Goal: Task Accomplishment & Management: Use online tool/utility

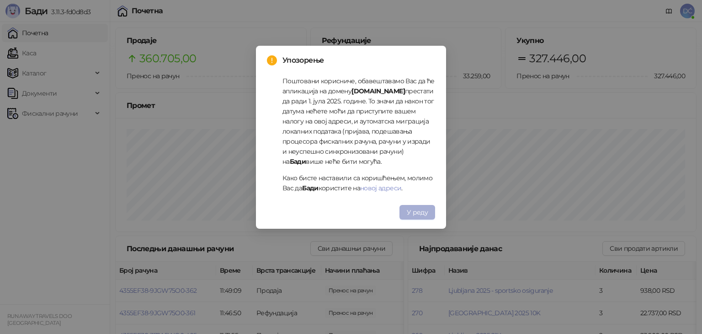
click at [413, 213] on span "У реду" at bounding box center [417, 212] width 21 height 8
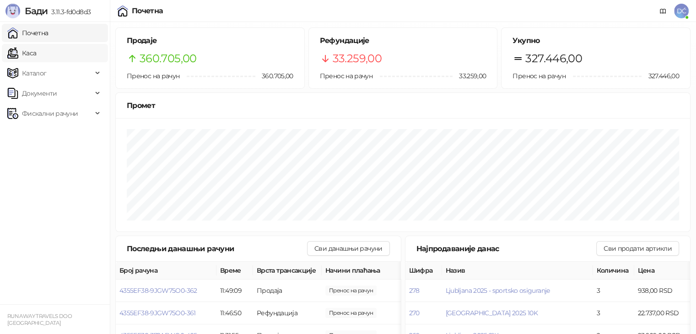
click at [31, 49] on link "Каса" at bounding box center [21, 53] width 29 height 18
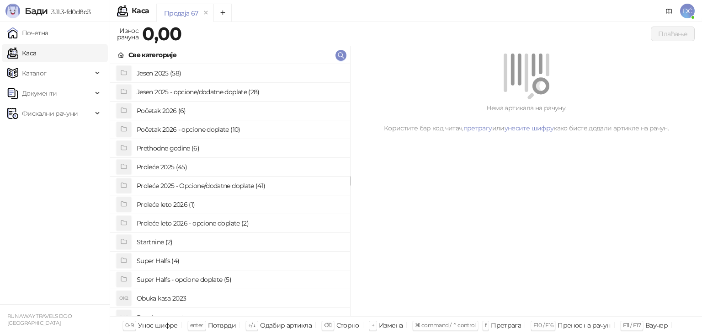
click at [195, 86] on h4 "Jesen 2025 - opcione/dodatne doplate (28)" at bounding box center [240, 92] width 206 height 15
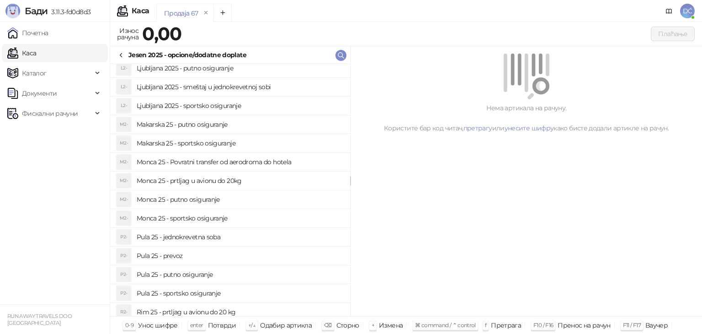
scroll to position [249, 0]
click at [181, 160] on h4 "Monca 25 - Povratni transfer od aerodroma do hotela" at bounding box center [240, 162] width 206 height 15
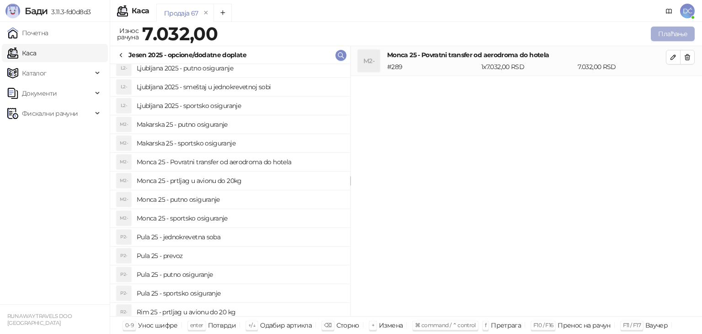
click at [675, 32] on button "Плаћање" at bounding box center [673, 34] width 44 height 15
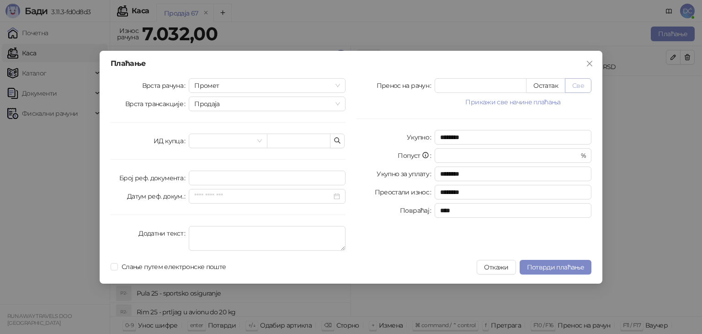
click at [584, 86] on button "Све" at bounding box center [578, 85] width 27 height 15
type input "****"
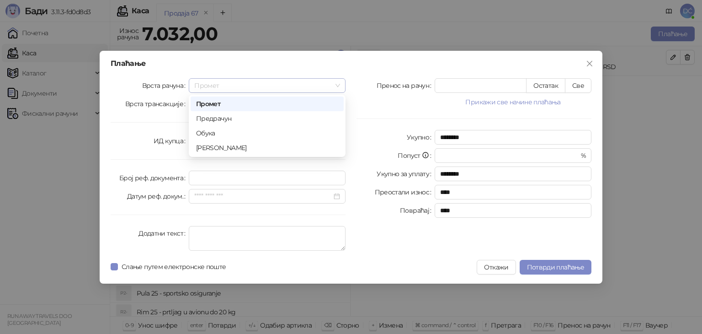
click at [340, 85] on span "Промет" at bounding box center [267, 86] width 146 height 14
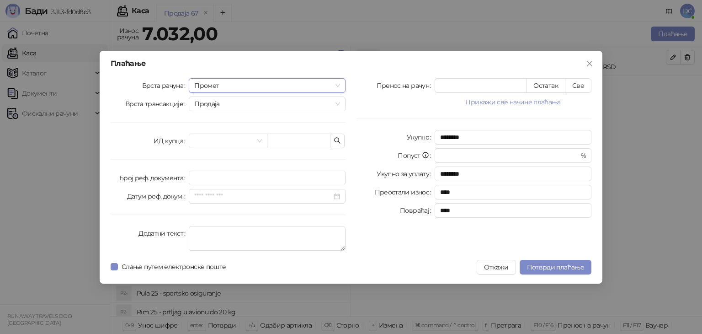
click at [340, 85] on span "Промет" at bounding box center [267, 86] width 146 height 14
click at [563, 268] on span "Потврди плаћање" at bounding box center [555, 267] width 57 height 8
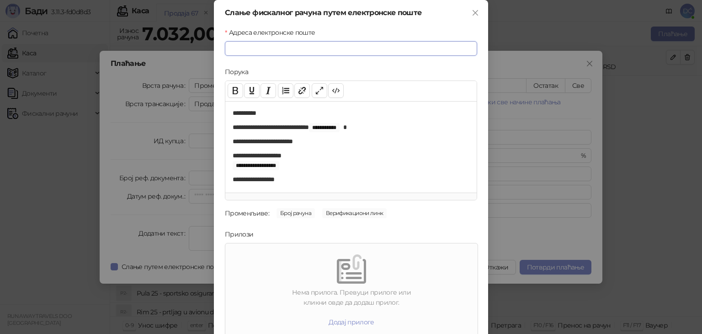
click at [322, 44] on input "Адреса електронске поште" at bounding box center [351, 48] width 252 height 15
paste input "**********"
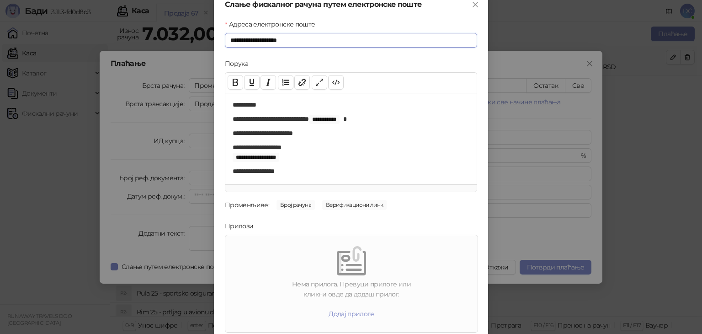
scroll to position [41, 0]
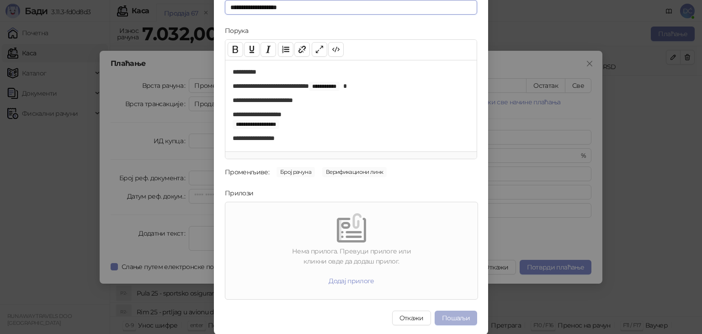
type input "**********"
click at [451, 318] on button "Пошаљи" at bounding box center [456, 318] width 43 height 15
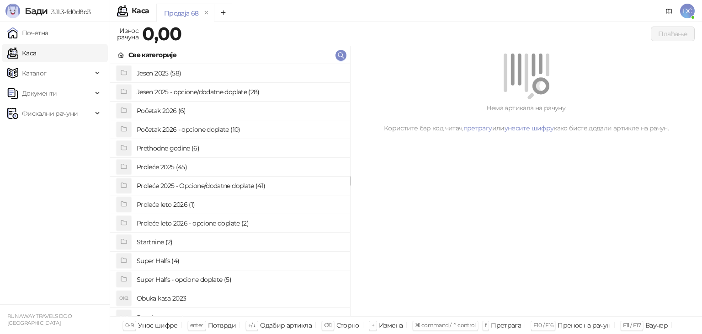
click at [164, 91] on h4 "Jesen 2025 - opcione/dodatne doplate (28)" at bounding box center [240, 92] width 206 height 15
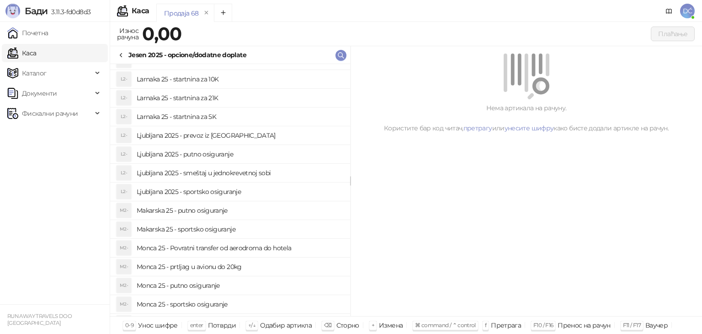
scroll to position [181, 0]
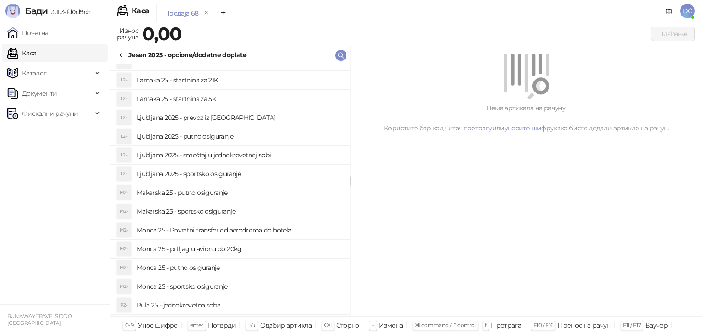
click at [187, 231] on h4 "Monca 25 - Povratni transfer od aerodroma do hotela" at bounding box center [240, 230] width 206 height 15
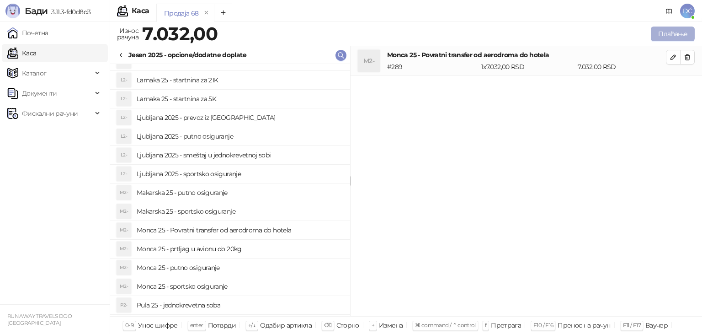
click at [656, 37] on button "Плаћање" at bounding box center [673, 34] width 44 height 15
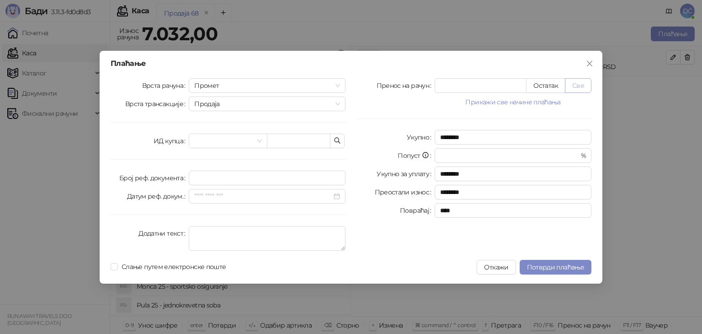
click at [570, 83] on button "Све" at bounding box center [578, 85] width 27 height 15
type input "****"
click at [556, 265] on span "Потврди плаћање" at bounding box center [555, 267] width 57 height 8
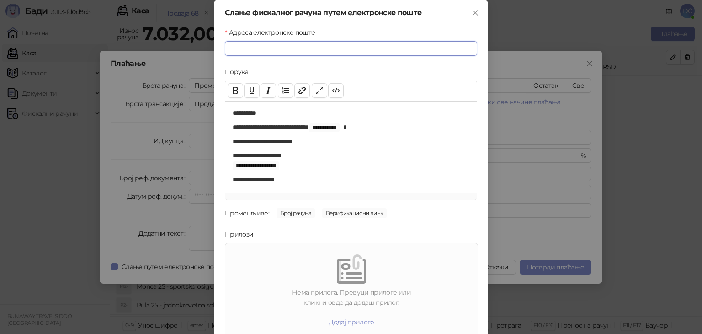
click at [298, 44] on input "Адреса електронске поште" at bounding box center [351, 48] width 252 height 15
paste input "**********"
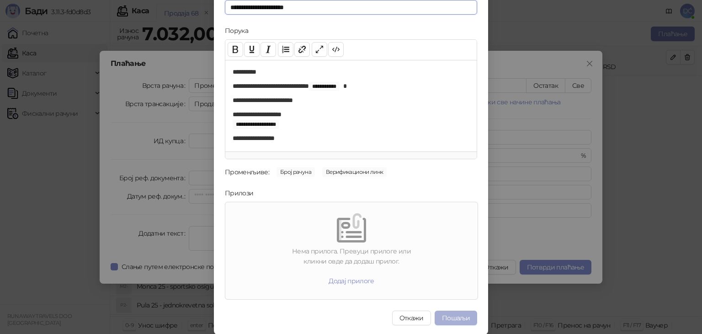
type input "**********"
click at [443, 316] on button "Пошаљи" at bounding box center [456, 318] width 43 height 15
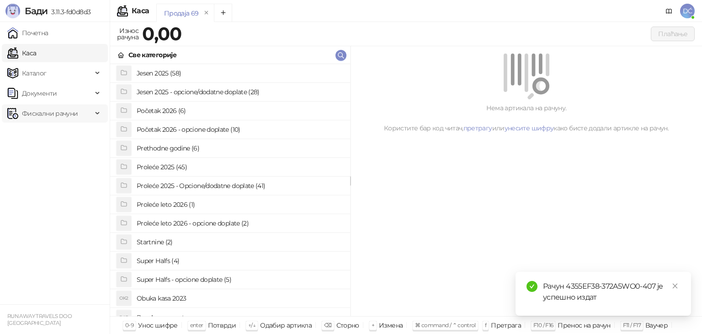
click at [95, 113] on div "Фискални рачуни" at bounding box center [55, 113] width 106 height 18
click at [72, 135] on link "Издати рачуни" at bounding box center [41, 133] width 61 height 18
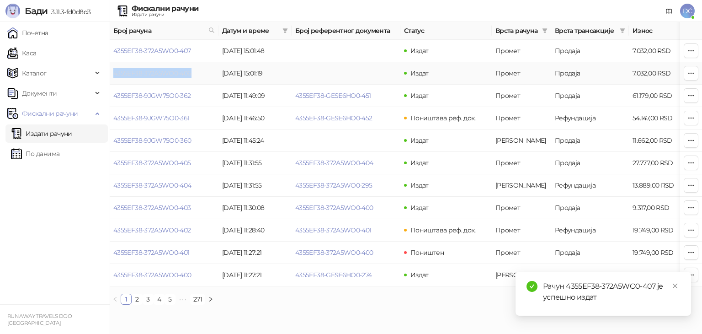
drag, startPoint x: 207, startPoint y: 70, endPoint x: 113, endPoint y: 73, distance: 93.8
click at [113, 73] on td "4355EF38-372A5WO0-406" at bounding box center [164, 73] width 109 height 22
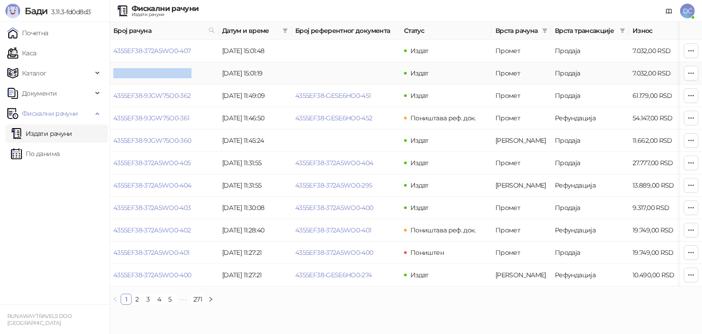
copy link "4355EF38-372A5WO0-406"
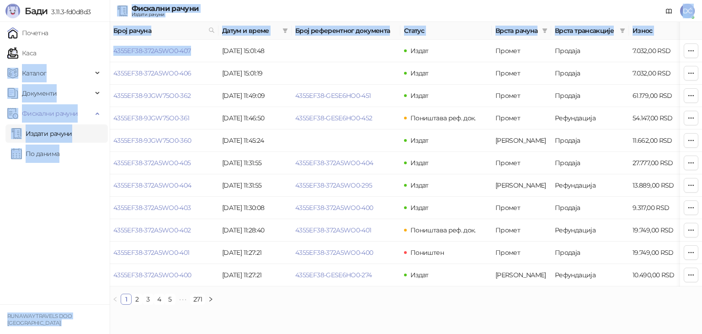
drag, startPoint x: 203, startPoint y: 48, endPoint x: 110, endPoint y: 51, distance: 93.4
click at [110, 51] on div "[PERSON_NAME] 3.11.3-fd0d8d3 Почетна Каса Каталог Документи Фискални рачуни Изд…" at bounding box center [351, 156] width 702 height 312
click at [197, 49] on td "4355EF38-372A5WO0-407" at bounding box center [164, 51] width 109 height 22
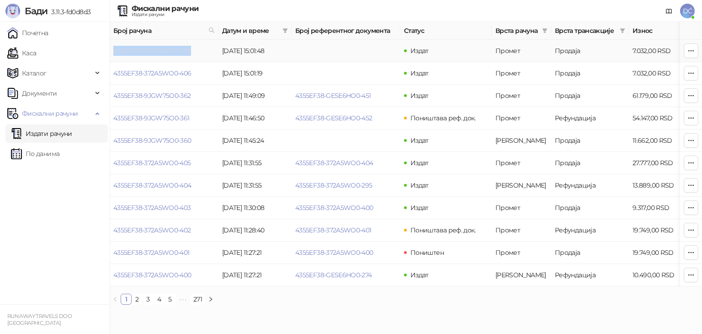
drag, startPoint x: 197, startPoint y: 49, endPoint x: 114, endPoint y: 51, distance: 82.8
click at [114, 51] on td "4355EF38-372A5WO0-407" at bounding box center [164, 51] width 109 height 22
copy link "4355EF38-372A5WO0-407"
click at [211, 28] on icon at bounding box center [211, 30] width 5 height 5
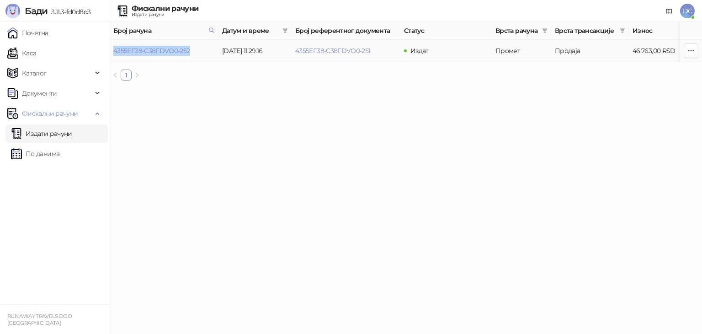
drag, startPoint x: 209, startPoint y: 51, endPoint x: 113, endPoint y: 54, distance: 96.1
click at [113, 54] on td "4355EF38-C38FDVO0-252" at bounding box center [164, 51] width 109 height 22
copy link "4355EF38-C38FDVO0-252"
click at [64, 139] on link "Издати рачуни" at bounding box center [41, 133] width 61 height 18
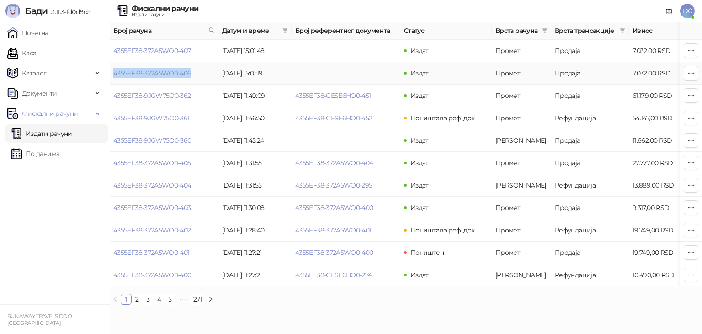
drag, startPoint x: 211, startPoint y: 73, endPoint x: 114, endPoint y: 78, distance: 96.6
click at [114, 78] on td "4355EF38-372A5WO0-406" at bounding box center [164, 73] width 109 height 22
copy link "4355EF38-372A5WO0-406"
click at [208, 29] on span at bounding box center [212, 31] width 10 height 14
paste input "text"
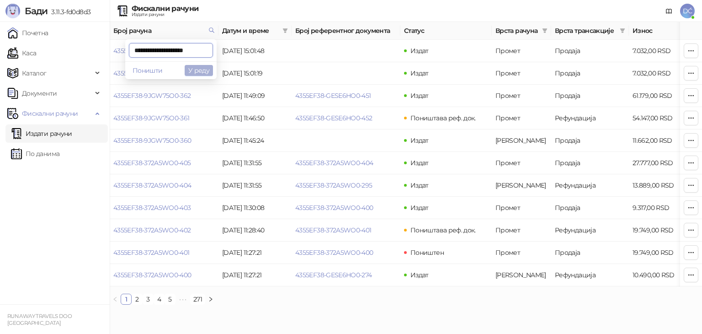
type input "**********"
click at [207, 74] on button "У реду" at bounding box center [199, 70] width 28 height 11
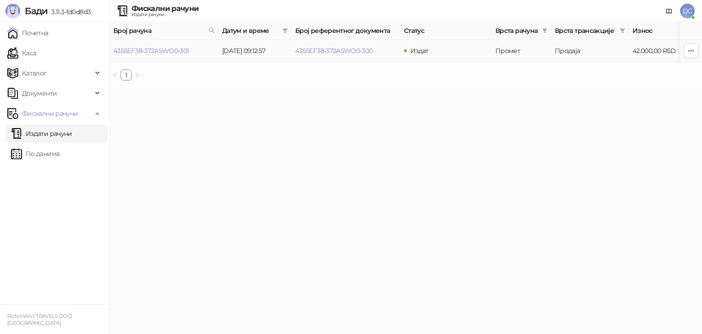
click at [201, 51] on td "4355EF38-372A5WO0-301" at bounding box center [164, 51] width 109 height 22
drag, startPoint x: 201, startPoint y: 51, endPoint x: 113, endPoint y: 52, distance: 87.8
click at [113, 52] on td "4355EF38-372A5WO0-301" at bounding box center [164, 51] width 109 height 22
copy link "4355EF38-372A5WO0-301"
click at [67, 133] on link "Издати рачуни" at bounding box center [41, 133] width 61 height 18
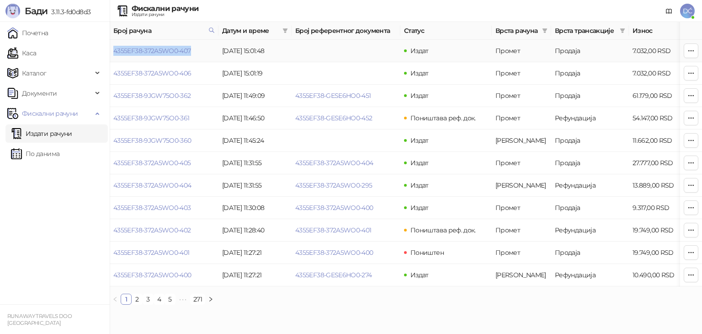
drag, startPoint x: 214, startPoint y: 52, endPoint x: 112, endPoint y: 56, distance: 102.5
click at [112, 56] on td "4355EF38-372A5WO0-407" at bounding box center [164, 51] width 109 height 22
copy link "4355EF38-372A5WO0-407"
